Goal: Navigation & Orientation: Find specific page/section

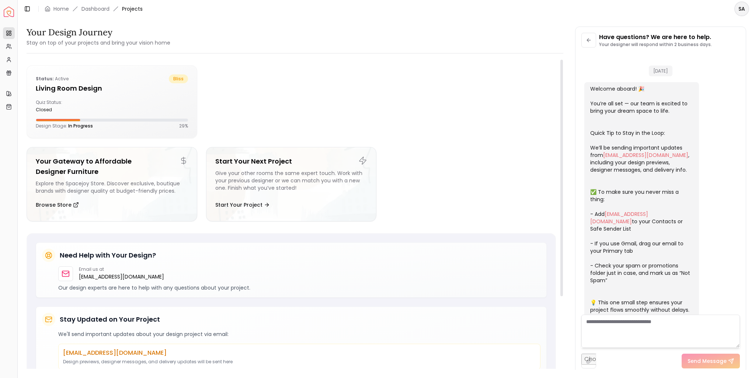
scroll to position [906, 0]
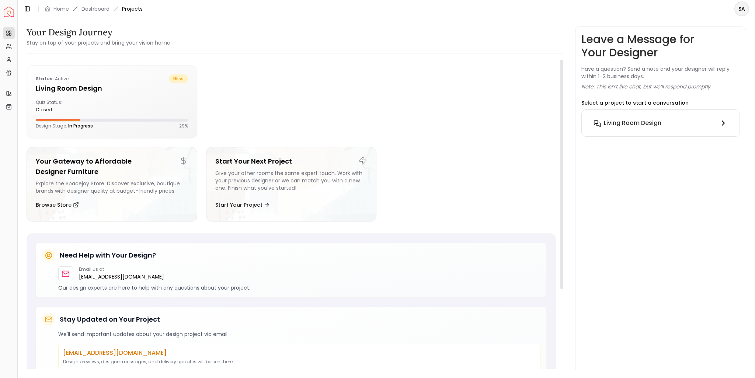
click at [662, 123] on div "Living Room design" at bounding box center [660, 123] width 112 height 9
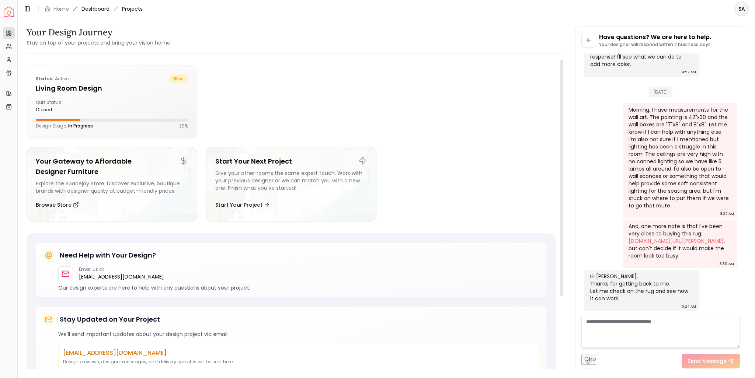
click at [99, 11] on link "Dashboard" at bounding box center [96, 8] width 28 height 7
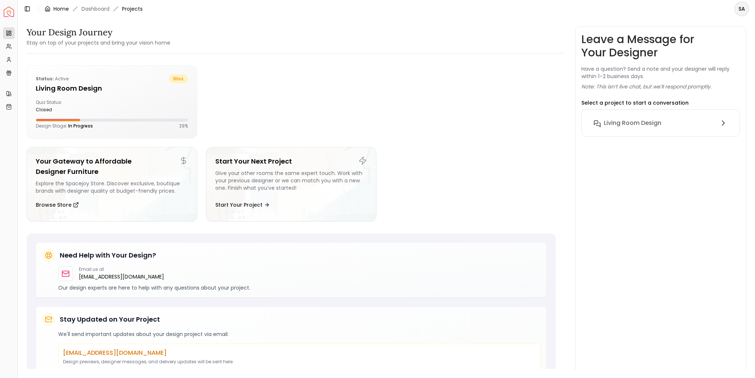
click at [59, 9] on link "Home" at bounding box center [60, 8] width 15 height 7
